Goal: Information Seeking & Learning: Check status

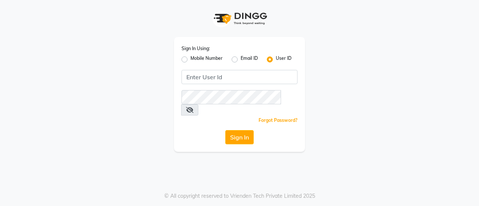
click at [208, 59] on label "Mobile Number" at bounding box center [206, 59] width 32 height 9
click at [195, 59] on input "Mobile Number" at bounding box center [192, 57] width 5 height 5
radio input "true"
radio input "false"
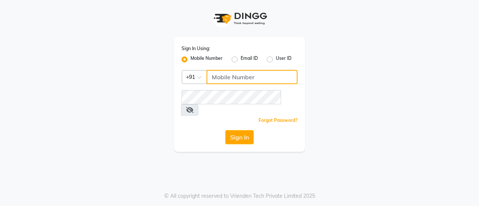
click at [235, 76] on input "Username" at bounding box center [251, 77] width 91 height 14
type input "8356090685"
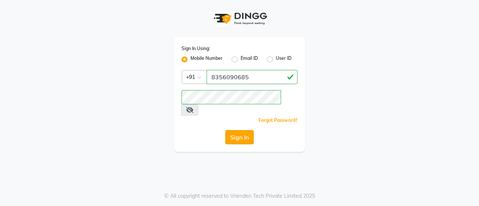
click at [243, 130] on button "Sign In" at bounding box center [239, 137] width 28 height 14
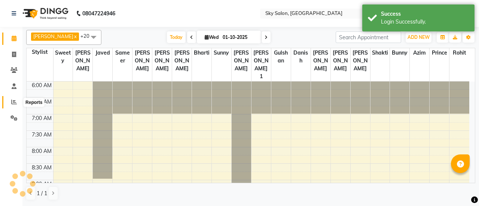
click at [16, 98] on span at bounding box center [13, 102] width 13 height 9
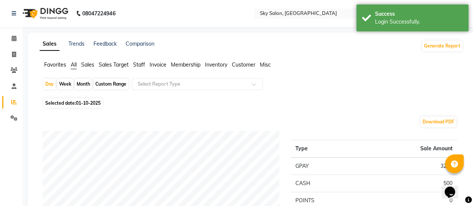
click at [136, 67] on span "Staff" at bounding box center [139, 64] width 12 height 7
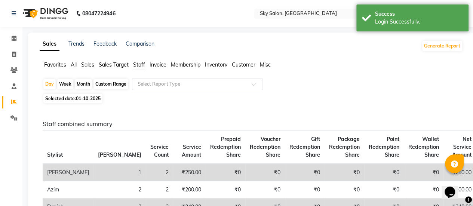
click at [108, 83] on div "Custom Range" at bounding box center [110, 84] width 35 height 10
select select "10"
select select "2025"
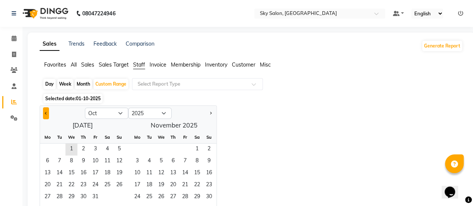
click at [45, 113] on span "Previous month" at bounding box center [46, 113] width 3 height 3
select select "9"
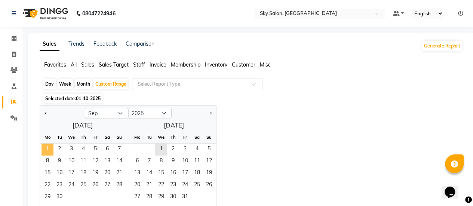
click at [50, 151] on span "1" at bounding box center [48, 150] width 12 height 12
click at [58, 198] on span "30" at bounding box center [59, 197] width 12 height 12
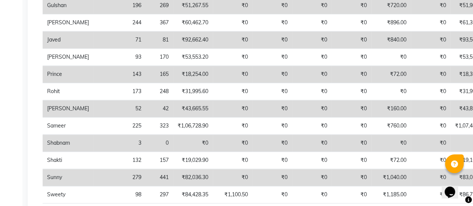
scroll to position [382, 0]
drag, startPoint x: 423, startPoint y: 48, endPoint x: 444, endPoint y: 10, distance: 42.8
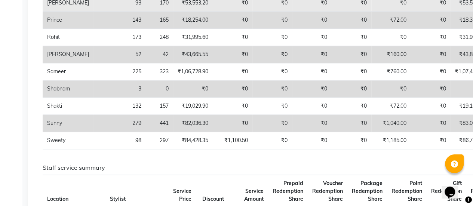
scroll to position [436, 0]
